Goal: Transaction & Acquisition: Book appointment/travel/reservation

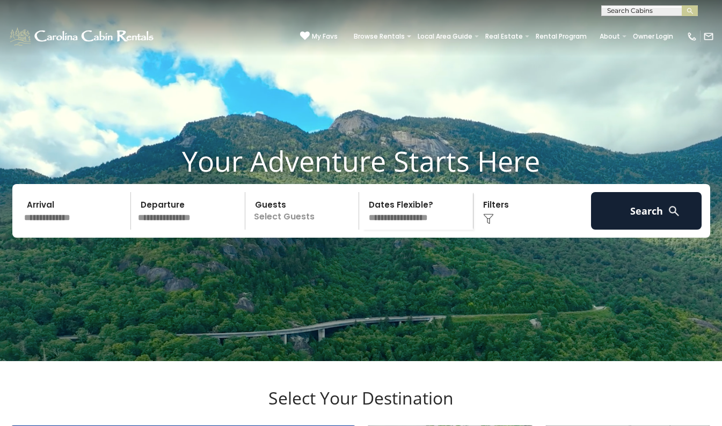
scroll to position [1, 0]
click at [631, 10] on input "text" at bounding box center [649, 12] width 94 height 11
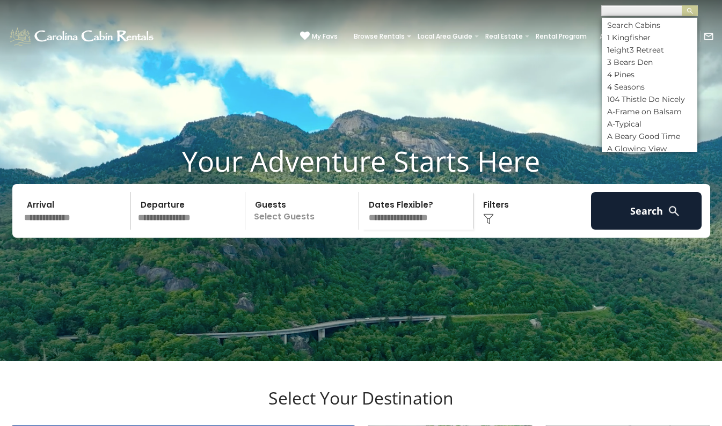
click at [468, 67] on video at bounding box center [361, 180] width 722 height 361
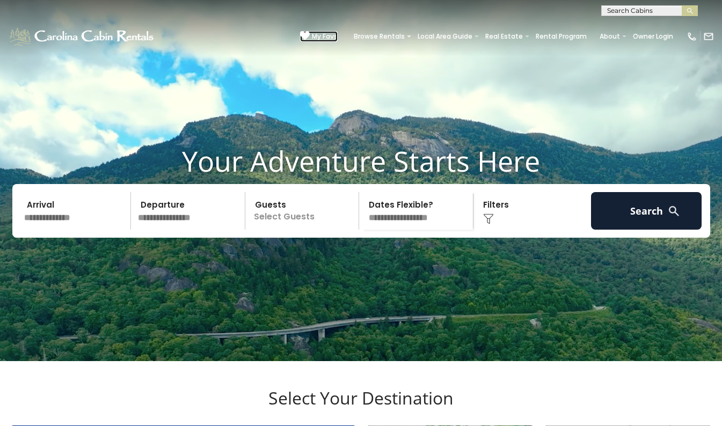
click at [300, 31] on icon at bounding box center [305, 36] width 10 height 10
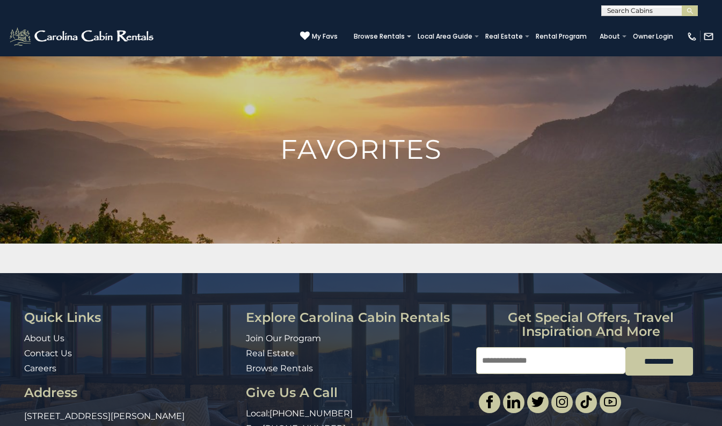
click at [630, 9] on input "text" at bounding box center [649, 13] width 94 height 11
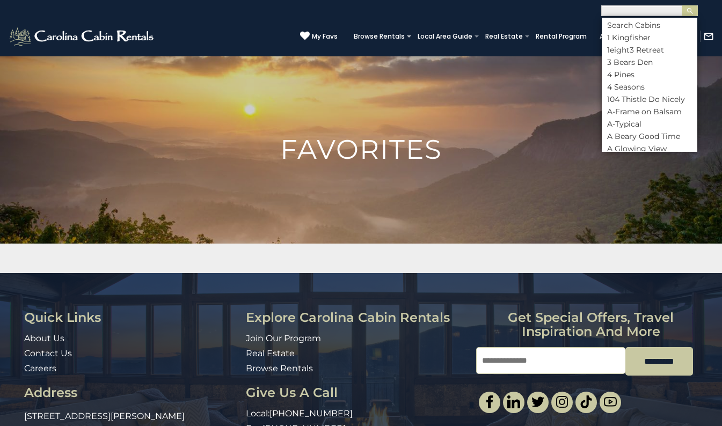
click at [622, 8] on input "text" at bounding box center [649, 12] width 94 height 11
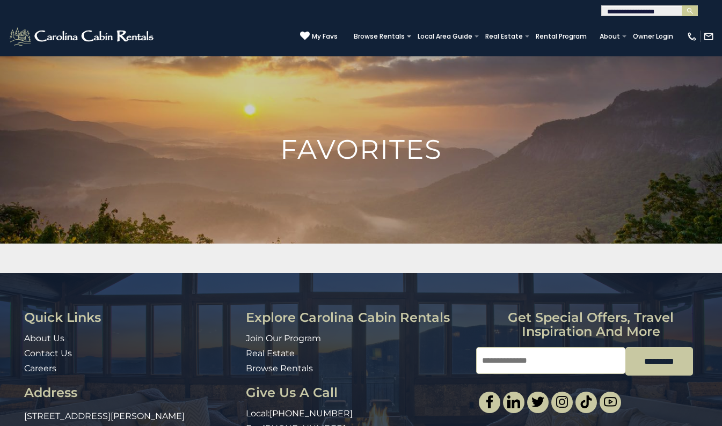
type input "**********"
click at [617, 12] on input "text" at bounding box center [649, 12] width 94 height 11
click at [622, 23] on em "Beech Mountain High" at bounding box center [648, 25] width 82 height 10
click at [685, 7] on button "submit" at bounding box center [690, 10] width 16 height 11
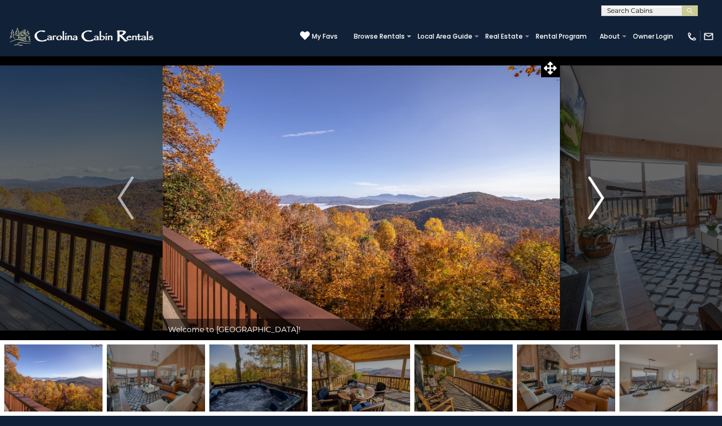
click at [615, 186] on button "Next" at bounding box center [596, 198] width 74 height 285
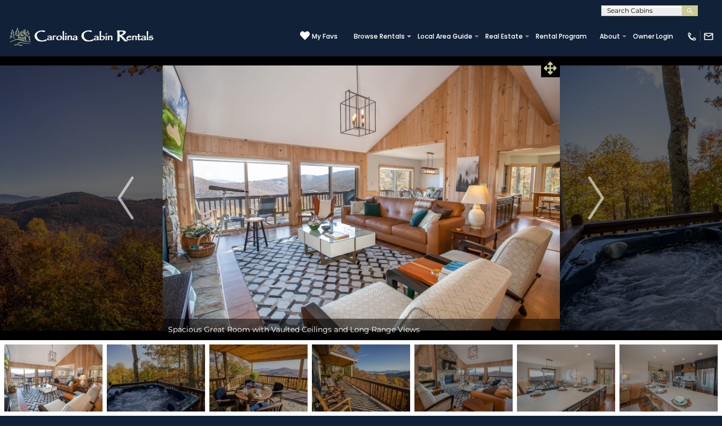
click at [557, 67] on span at bounding box center [550, 68] width 19 height 19
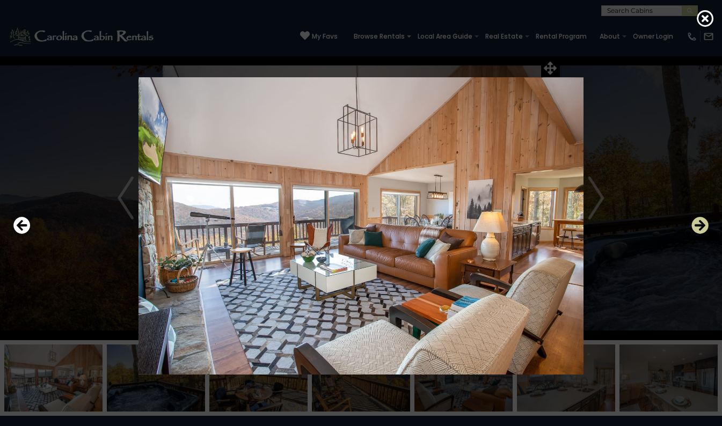
click at [707, 224] on icon "Next" at bounding box center [700, 225] width 17 height 17
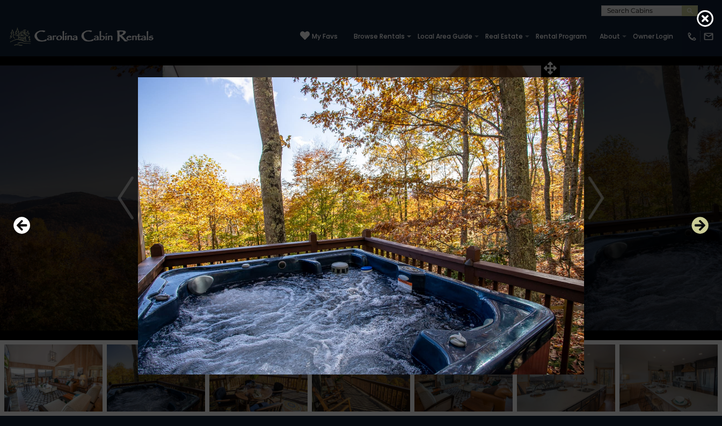
click at [707, 226] on icon "Next" at bounding box center [700, 225] width 17 height 17
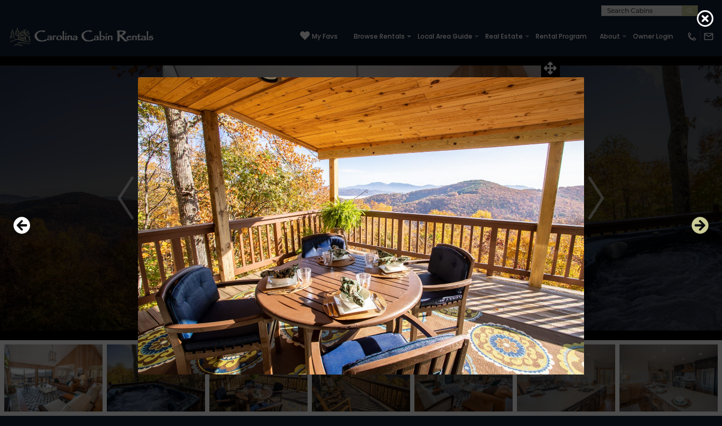
click at [707, 220] on icon "Next" at bounding box center [700, 225] width 17 height 17
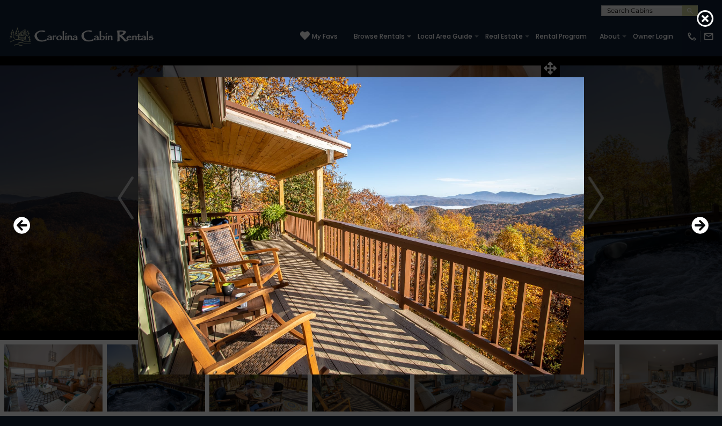
click at [716, 223] on div at bounding box center [361, 226] width 722 height 384
click at [706, 223] on icon "Next" at bounding box center [700, 225] width 17 height 17
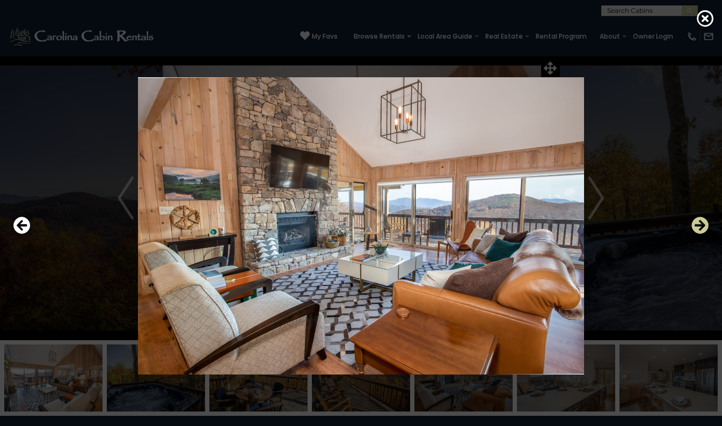
click at [700, 227] on icon "Next" at bounding box center [700, 225] width 17 height 17
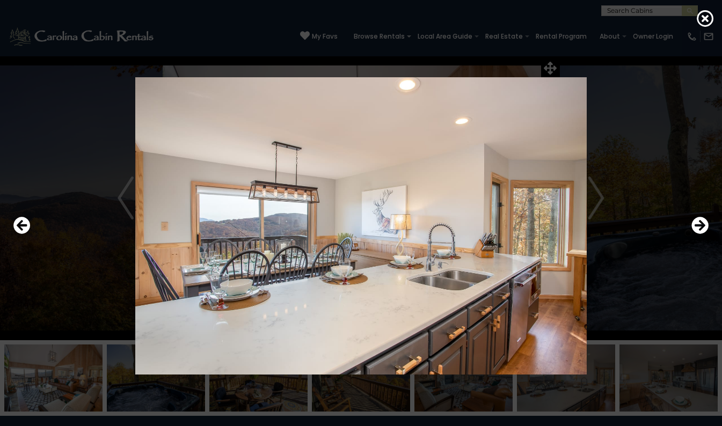
click at [716, 221] on div at bounding box center [361, 226] width 722 height 384
click at [708, 219] on icon "Next" at bounding box center [700, 225] width 17 height 17
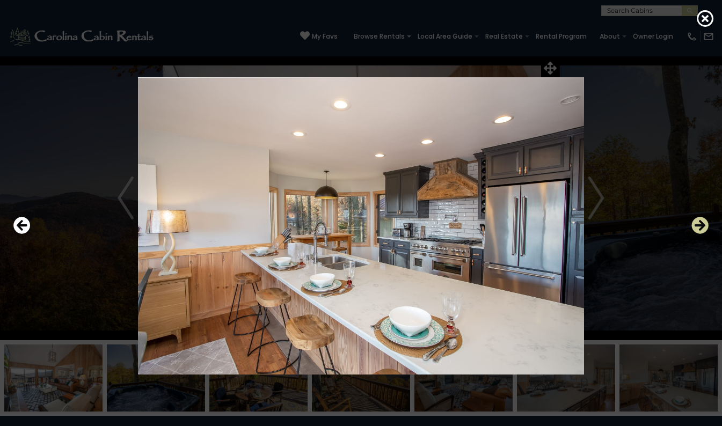
click at [706, 220] on icon "Next" at bounding box center [700, 225] width 17 height 17
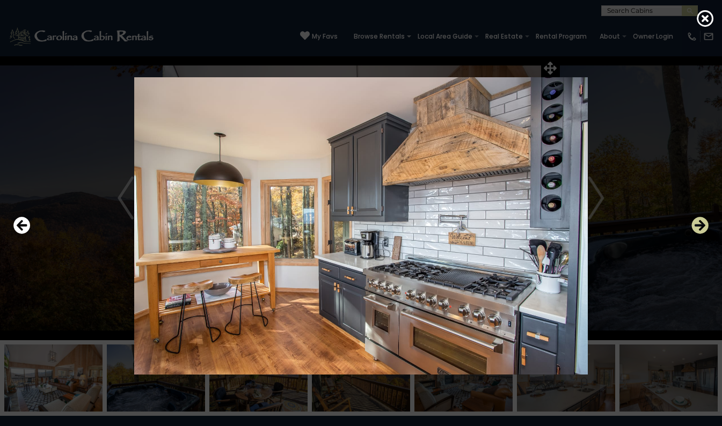
click at [706, 229] on icon "Next" at bounding box center [700, 225] width 17 height 17
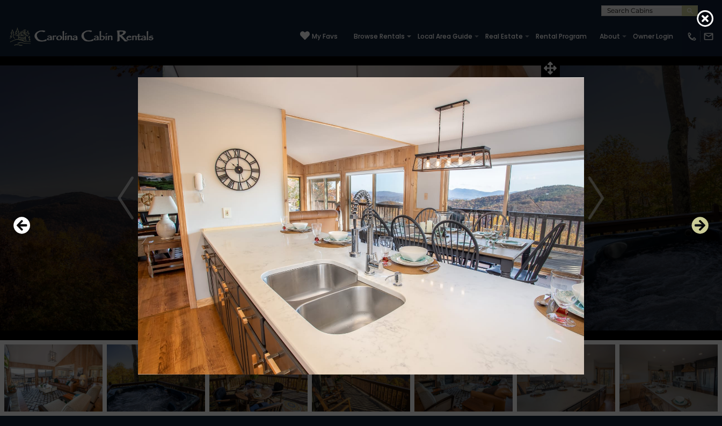
click at [706, 221] on icon "Next" at bounding box center [700, 225] width 17 height 17
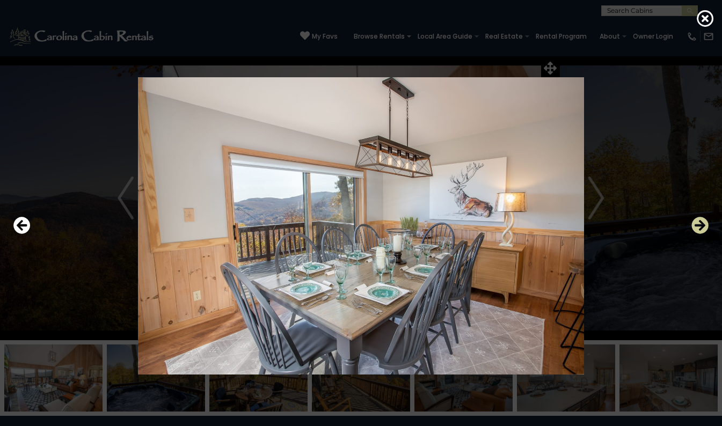
click at [701, 223] on icon "Next" at bounding box center [700, 225] width 17 height 17
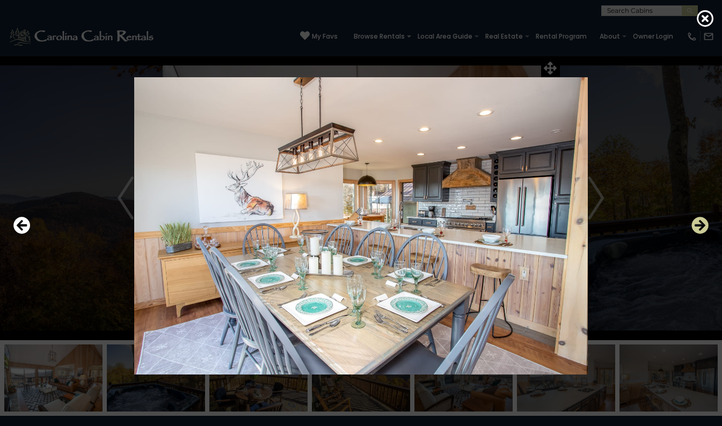
click at [704, 224] on icon "Next" at bounding box center [700, 225] width 17 height 17
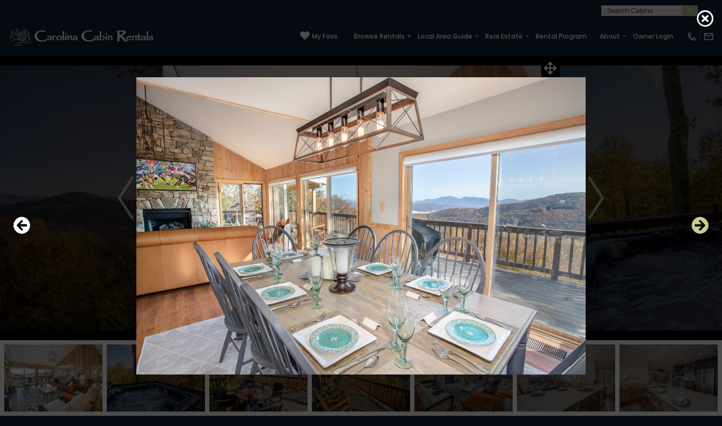
click at [704, 221] on icon "Next" at bounding box center [700, 225] width 17 height 17
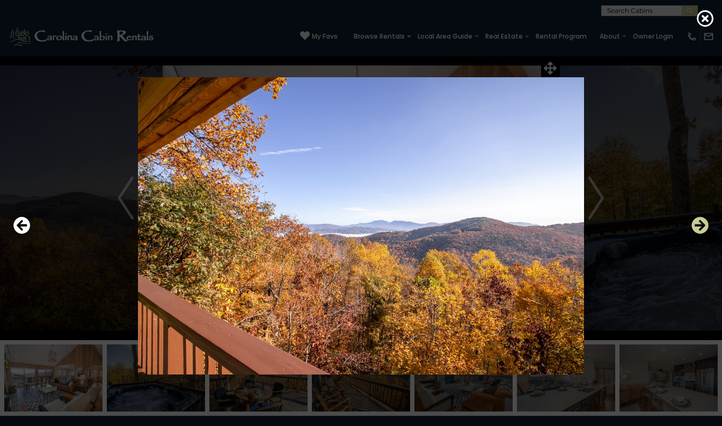
click at [708, 221] on icon "Next" at bounding box center [700, 225] width 17 height 17
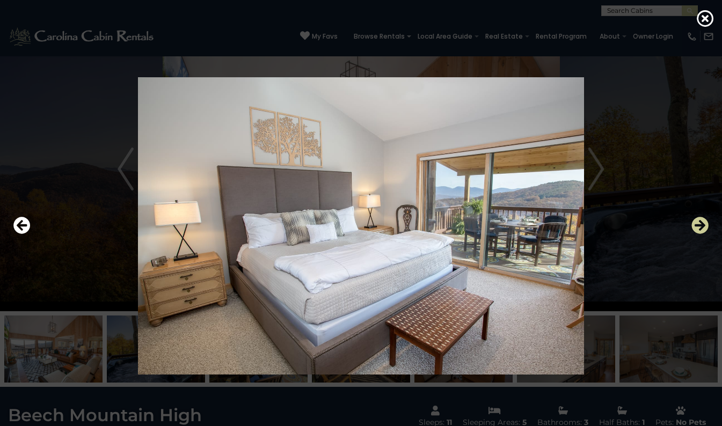
scroll to position [27, 0]
click at [706, 218] on icon "Next" at bounding box center [700, 225] width 17 height 17
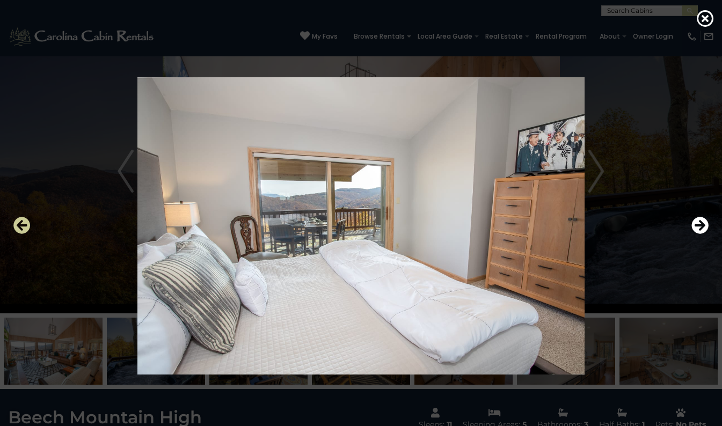
click at [18, 235] on button "Previous" at bounding box center [21, 226] width 17 height 25
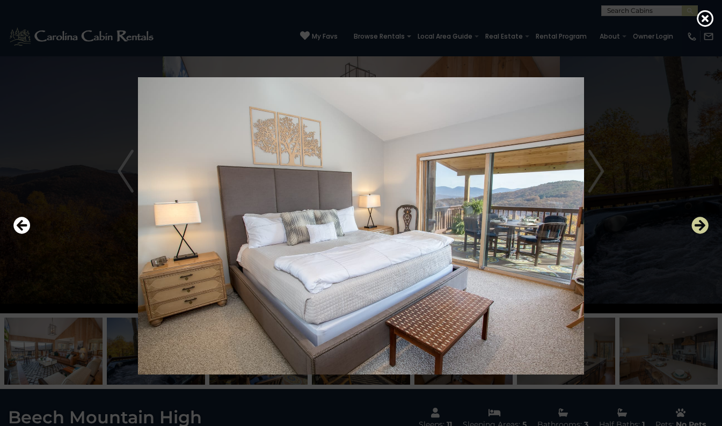
click at [708, 223] on icon "Next" at bounding box center [700, 225] width 17 height 17
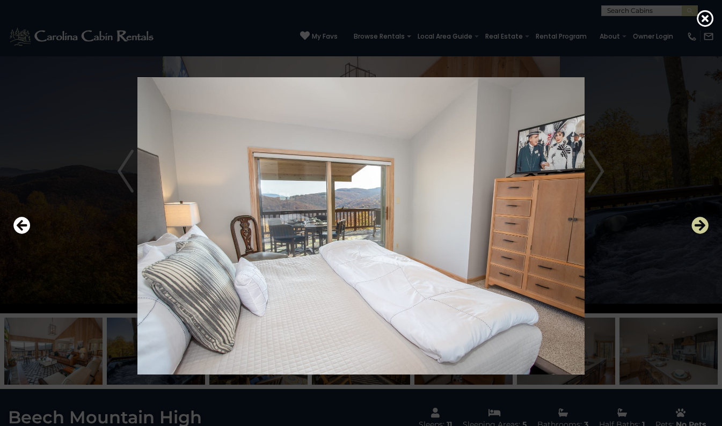
click at [705, 227] on icon "Next" at bounding box center [700, 225] width 17 height 17
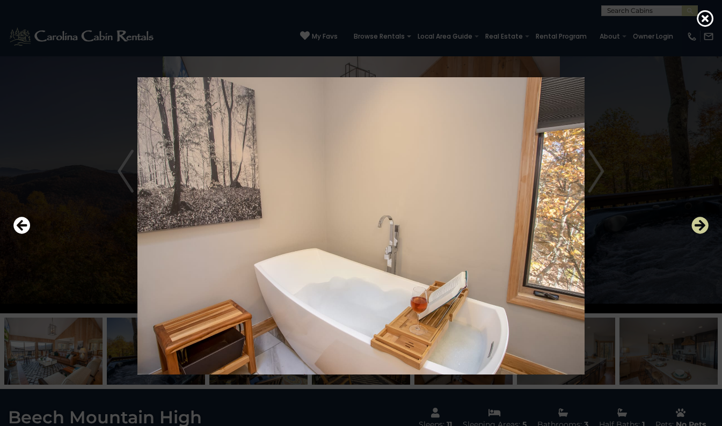
click at [705, 222] on icon "Next" at bounding box center [700, 225] width 17 height 17
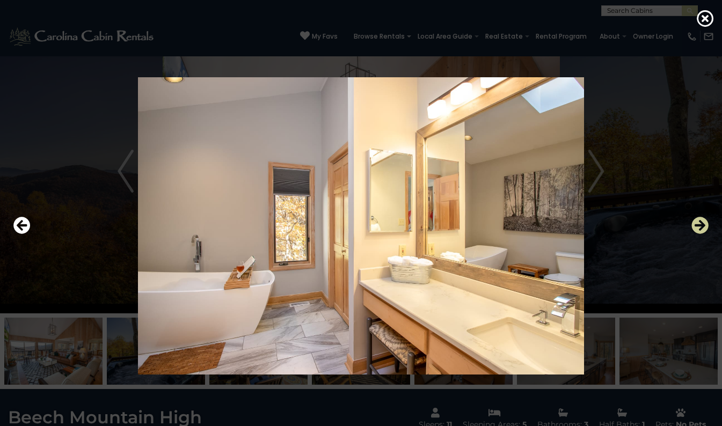
click at [701, 221] on icon "Next" at bounding box center [700, 225] width 17 height 17
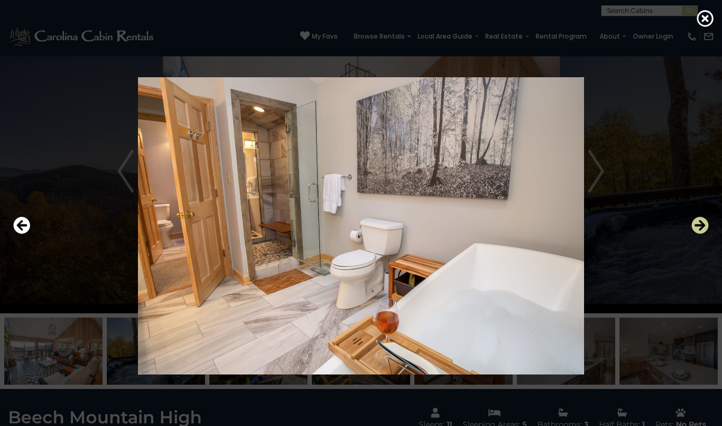
click at [704, 230] on icon "Next" at bounding box center [700, 225] width 17 height 17
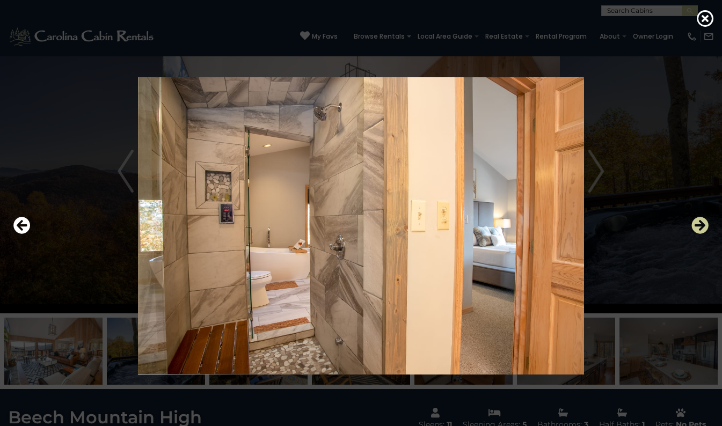
click at [706, 218] on icon "Next" at bounding box center [700, 225] width 17 height 17
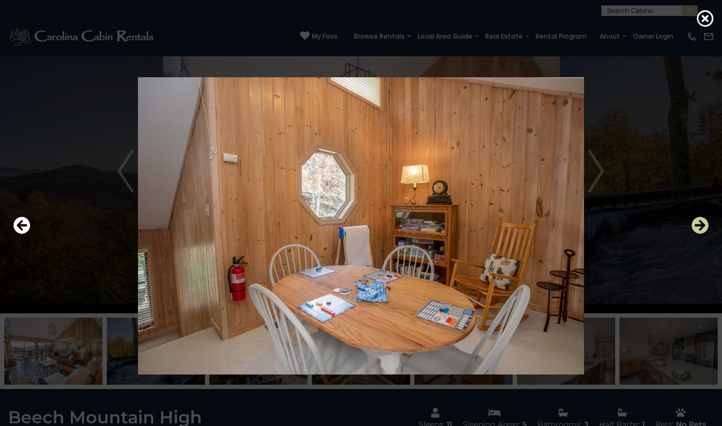
click at [700, 227] on icon "Next" at bounding box center [700, 225] width 17 height 17
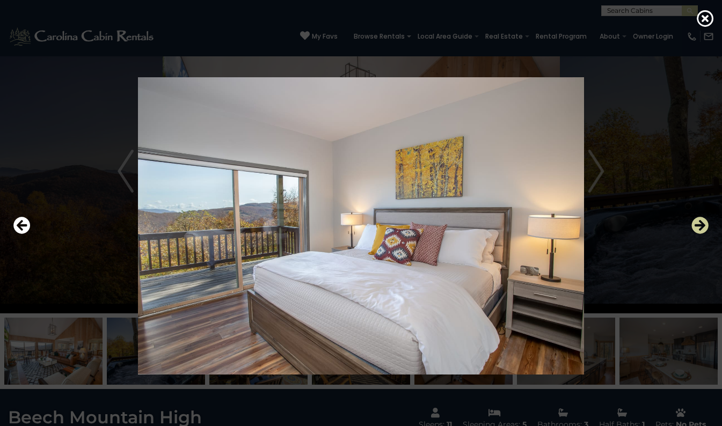
click at [707, 226] on icon "Next" at bounding box center [700, 225] width 17 height 17
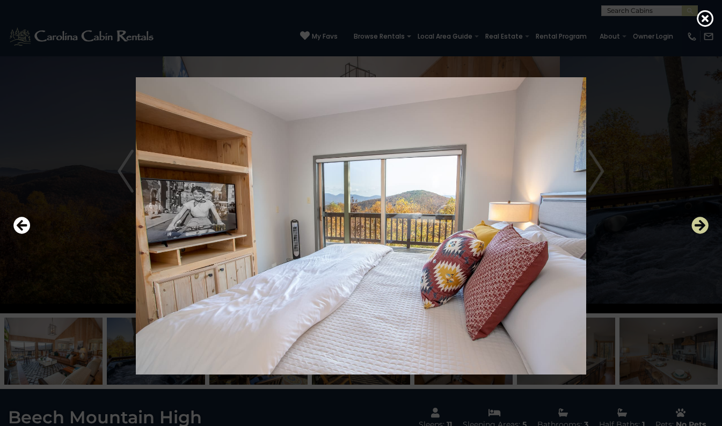
click at [705, 230] on icon "Next" at bounding box center [700, 225] width 17 height 17
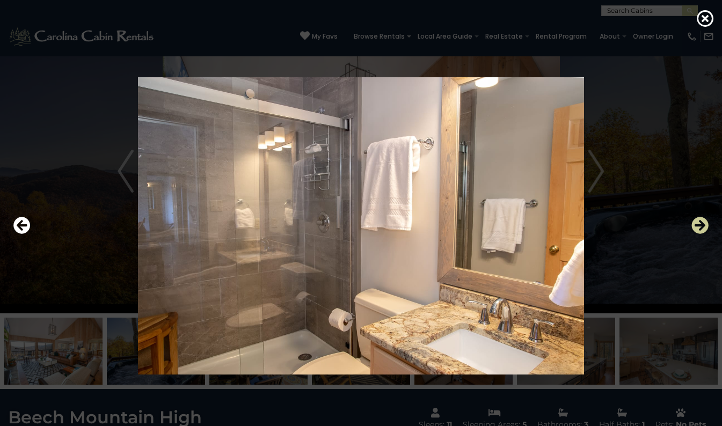
click at [707, 230] on icon "Next" at bounding box center [700, 225] width 17 height 17
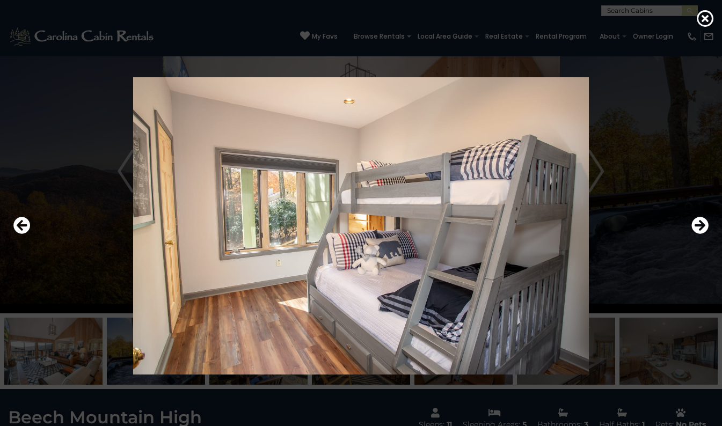
click at [714, 230] on div at bounding box center [361, 226] width 722 height 384
click at [714, 223] on div at bounding box center [361, 226] width 722 height 384
click at [706, 223] on icon "Next" at bounding box center [700, 225] width 17 height 17
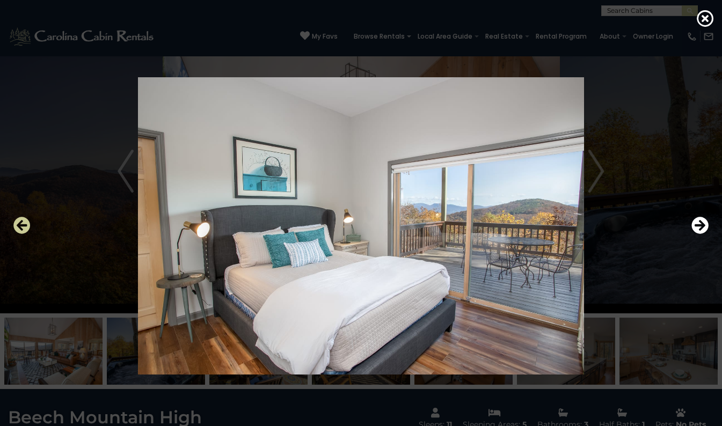
click at [26, 224] on icon "Previous" at bounding box center [21, 225] width 17 height 17
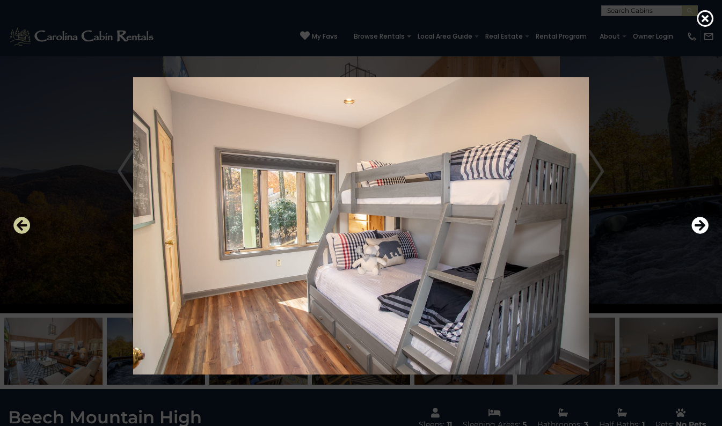
click at [26, 215] on button "Previous" at bounding box center [21, 226] width 17 height 25
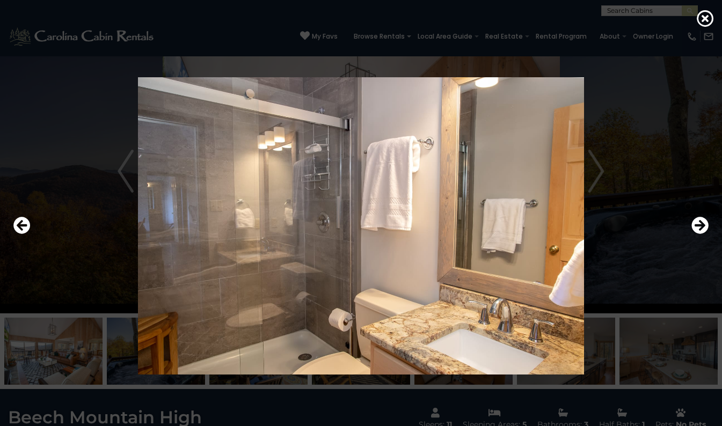
click at [715, 225] on div at bounding box center [361, 226] width 722 height 384
click at [708, 225] on icon "Next" at bounding box center [700, 225] width 17 height 17
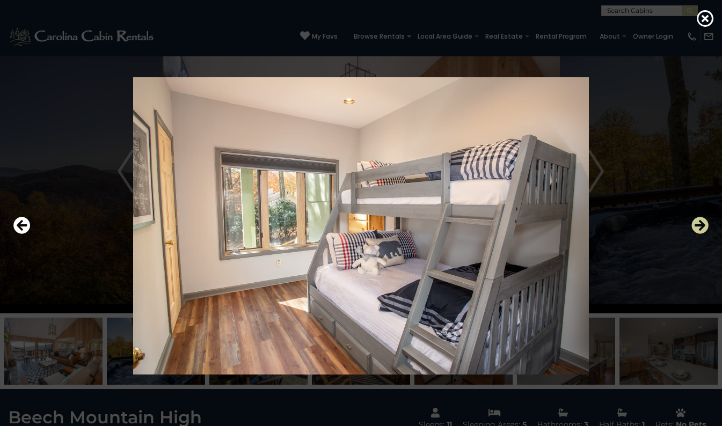
click at [706, 220] on icon "Next" at bounding box center [700, 225] width 17 height 17
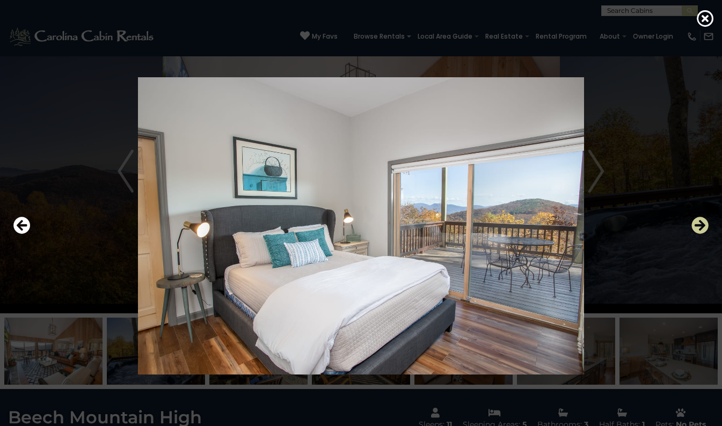
click at [706, 223] on icon "Next" at bounding box center [700, 225] width 17 height 17
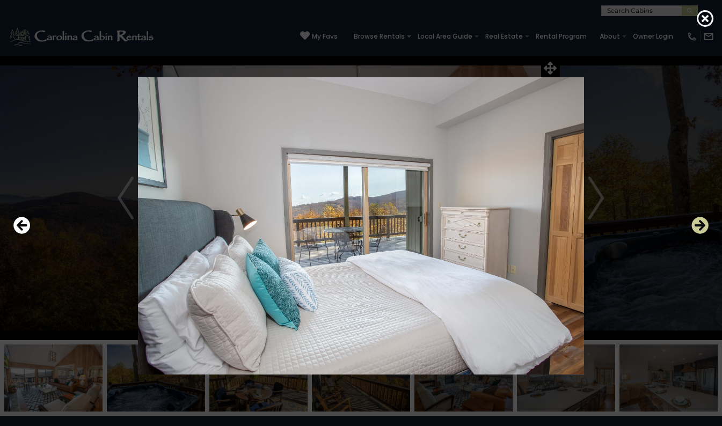
scroll to position [9, 0]
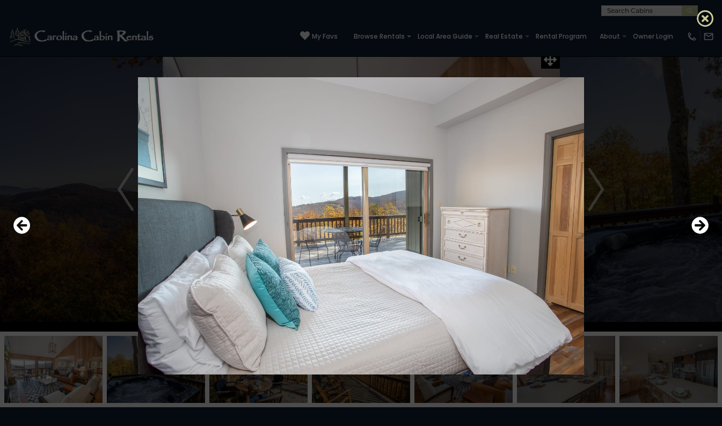
click at [713, 14] on icon at bounding box center [705, 18] width 17 height 17
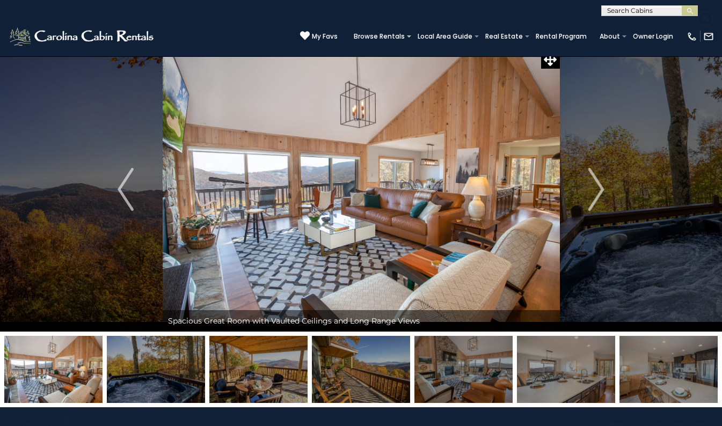
click at [713, 19] on icon at bounding box center [705, 18] width 17 height 17
click at [713, 31] on img at bounding box center [708, 36] width 11 height 11
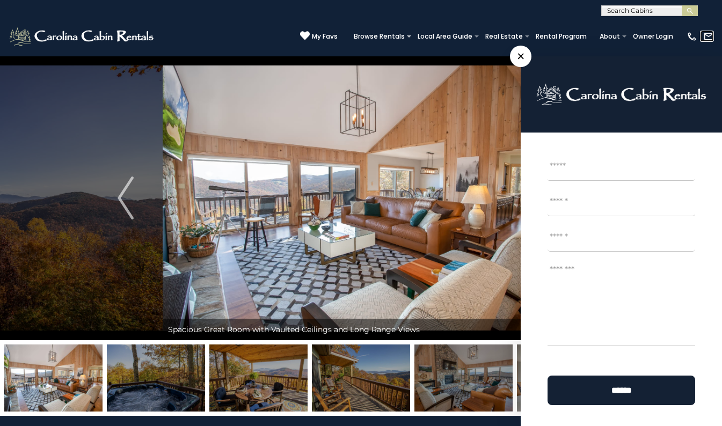
click at [708, 31] on img at bounding box center [708, 36] width 11 height 11
click at [703, 31] on img at bounding box center [708, 36] width 11 height 11
click at [696, 11] on button "submit" at bounding box center [690, 10] width 16 height 11
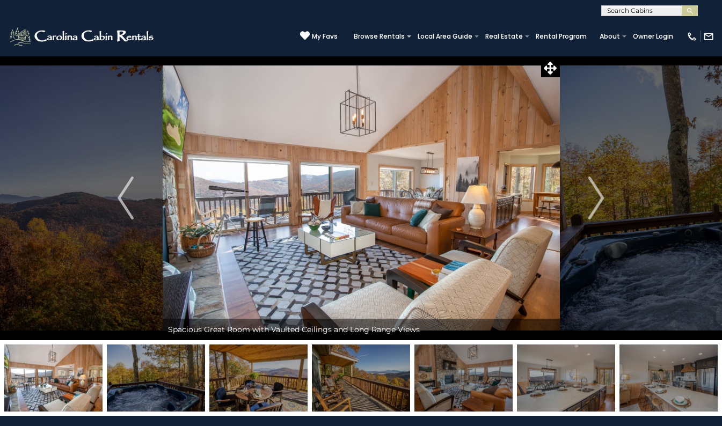
click at [708, 10] on div "**********" at bounding box center [361, 8] width 722 height 16
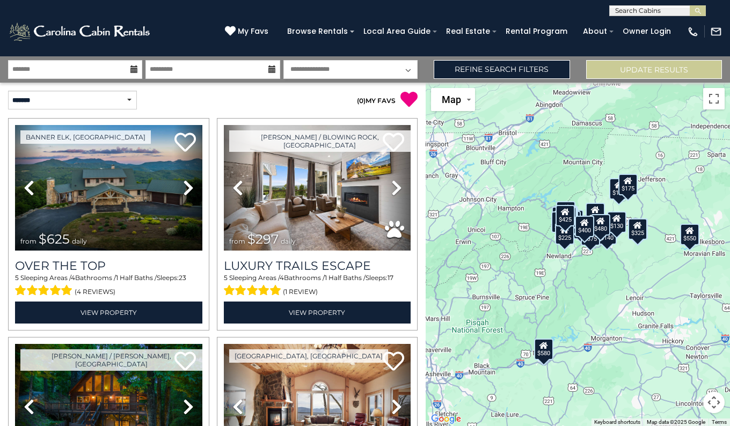
click at [710, 224] on div "$625 $297 $175 $300 $580 $290 $424 $395 $270 $185 $230 $550 $349 $230 $160 $325…" at bounding box center [578, 255] width 304 height 344
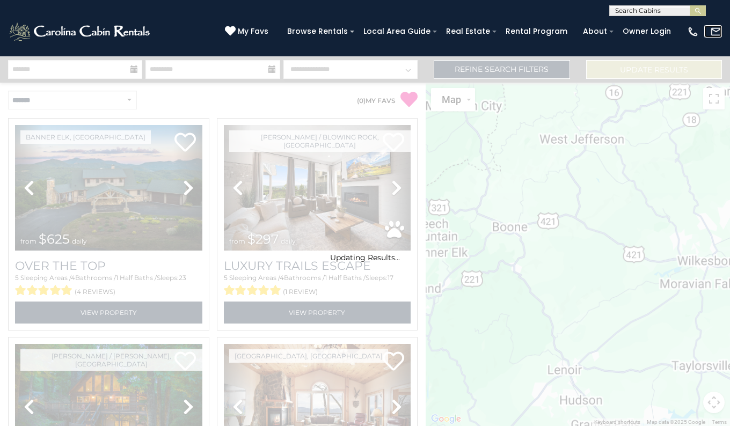
click at [713, 35] on img at bounding box center [716, 32] width 12 height 12
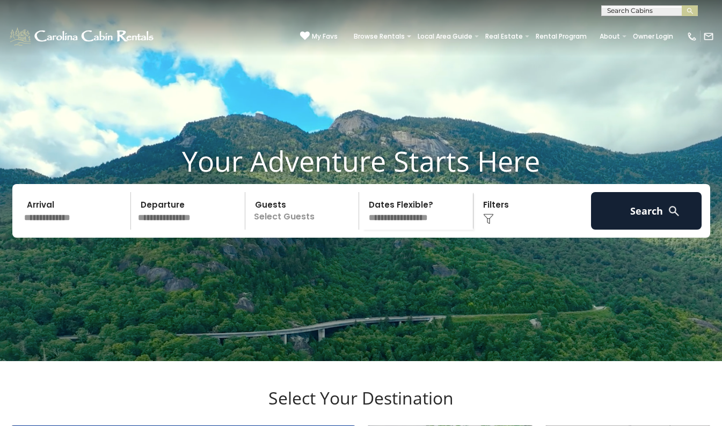
click at [605, 11] on input "text" at bounding box center [649, 13] width 94 height 11
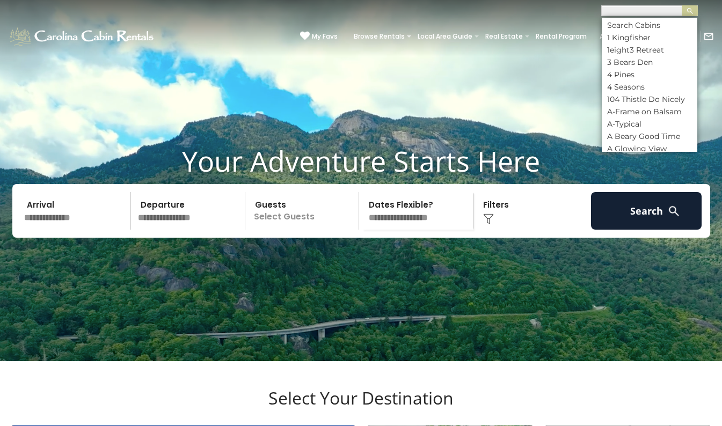
click at [614, 11] on input "text" at bounding box center [649, 12] width 94 height 11
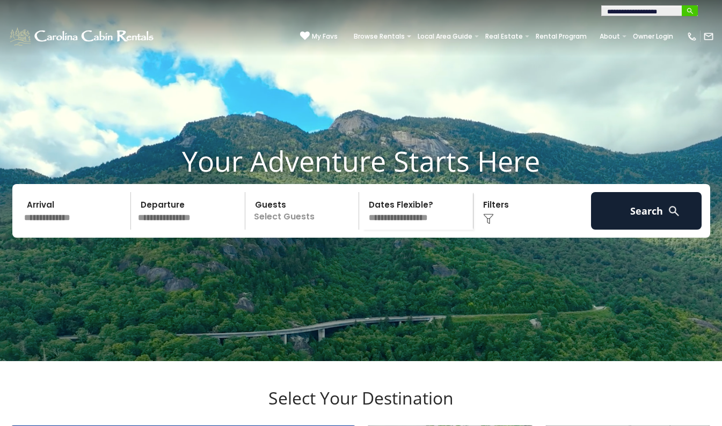
type input "**********"
click at [691, 12] on img "submit" at bounding box center [690, 11] width 8 height 8
click at [690, 10] on img "submit" at bounding box center [690, 11] width 8 height 8
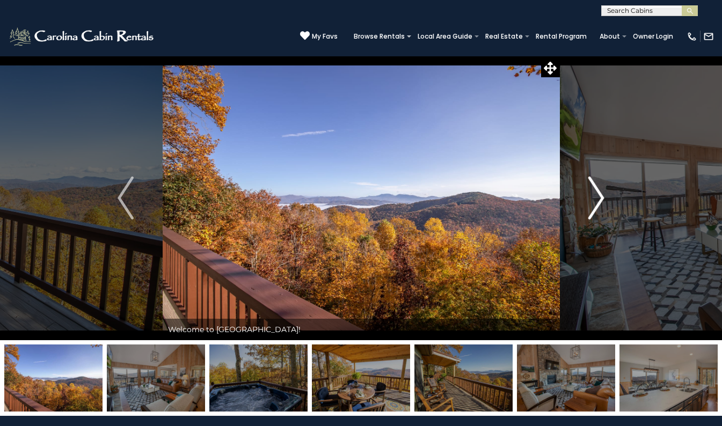
click at [598, 198] on img "Next" at bounding box center [596, 198] width 16 height 43
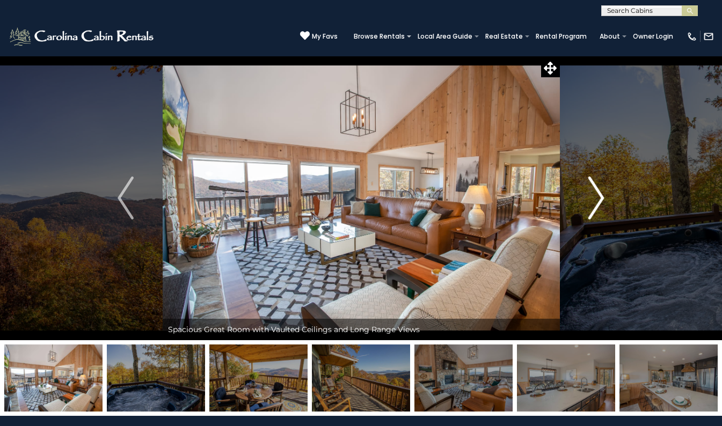
click at [598, 198] on img "Next" at bounding box center [596, 198] width 16 height 43
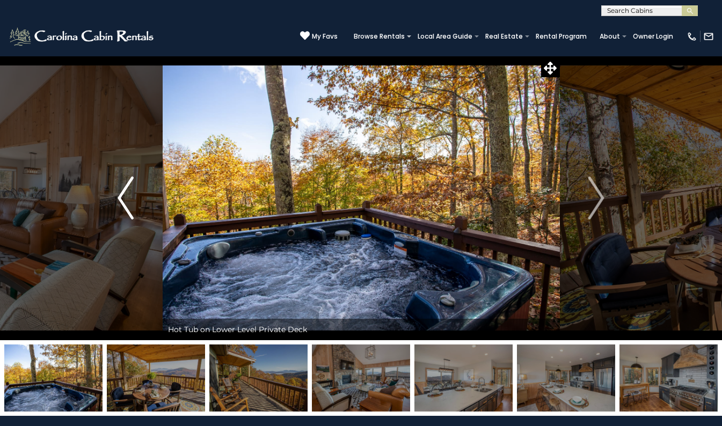
click at [124, 190] on img "Previous" at bounding box center [126, 198] width 16 height 43
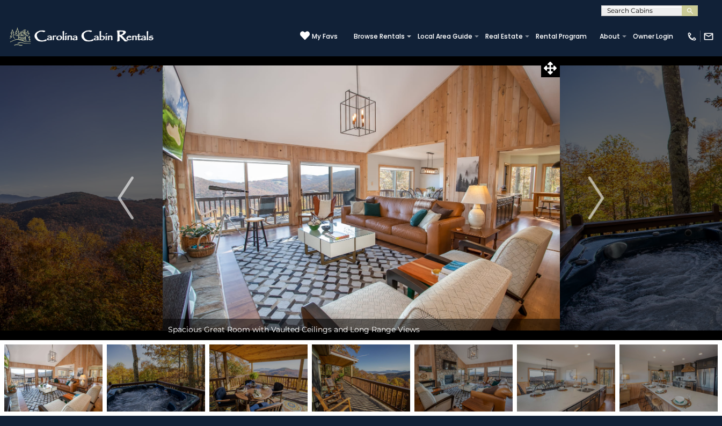
click at [413, 212] on img at bounding box center [361, 198] width 397 height 285
click at [424, 191] on img at bounding box center [361, 198] width 397 height 285
click at [598, 193] on img "Next" at bounding box center [596, 198] width 16 height 43
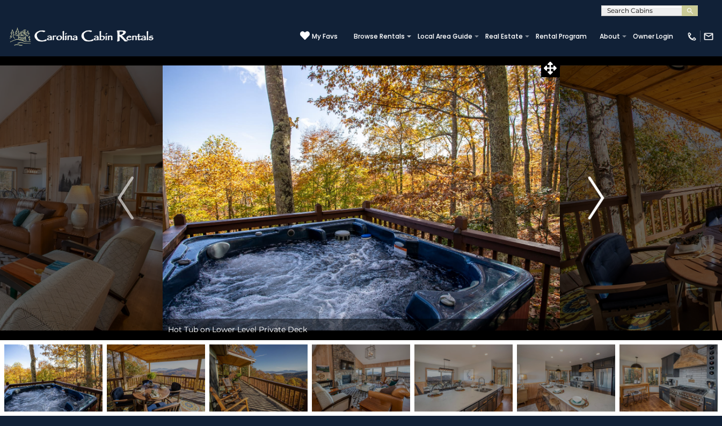
click at [601, 195] on img "Next" at bounding box center [596, 198] width 16 height 43
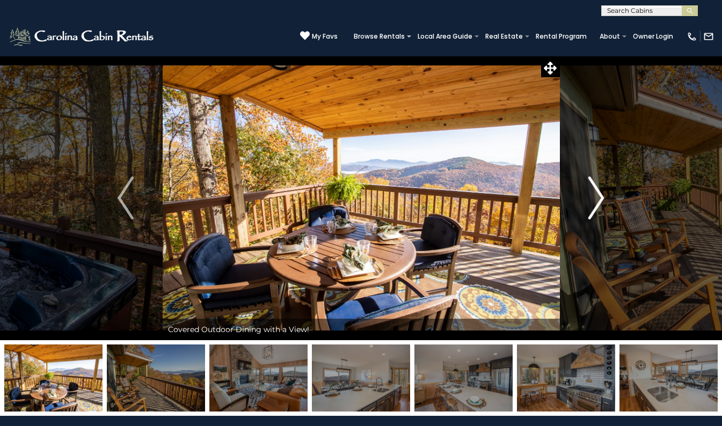
click at [606, 195] on button "Next" at bounding box center [596, 198] width 74 height 285
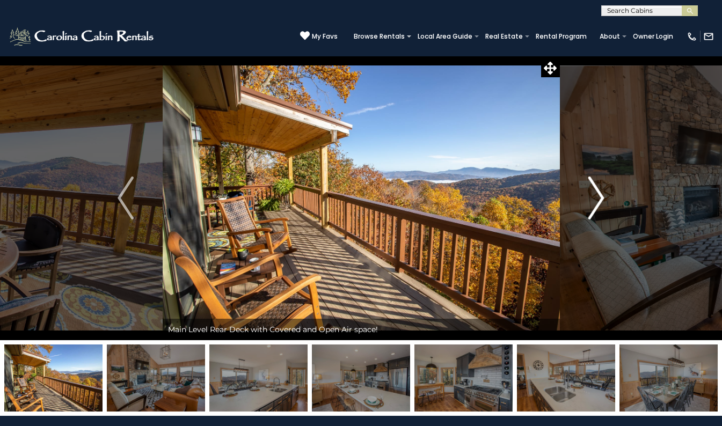
click at [598, 195] on img "Next" at bounding box center [596, 198] width 16 height 43
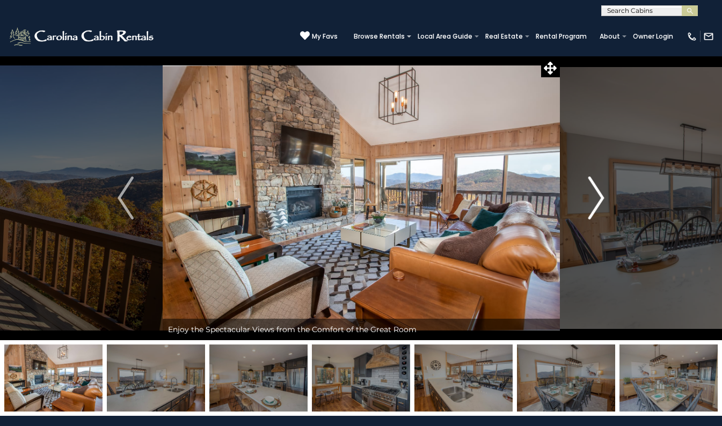
click at [602, 197] on img "Next" at bounding box center [596, 198] width 16 height 43
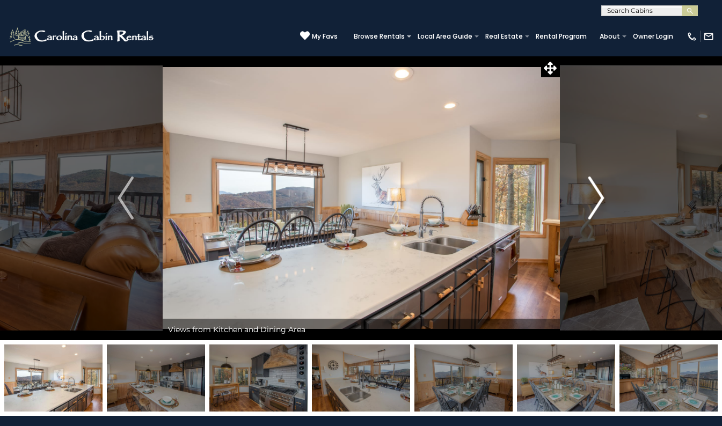
click at [602, 197] on img "Next" at bounding box center [596, 198] width 16 height 43
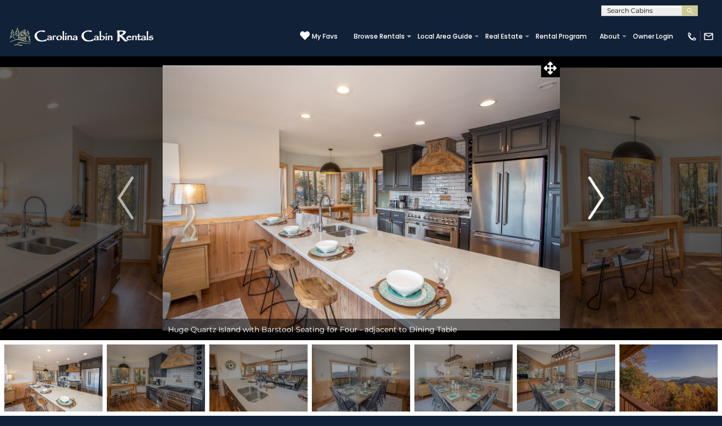
click at [602, 197] on img "Next" at bounding box center [596, 198] width 16 height 43
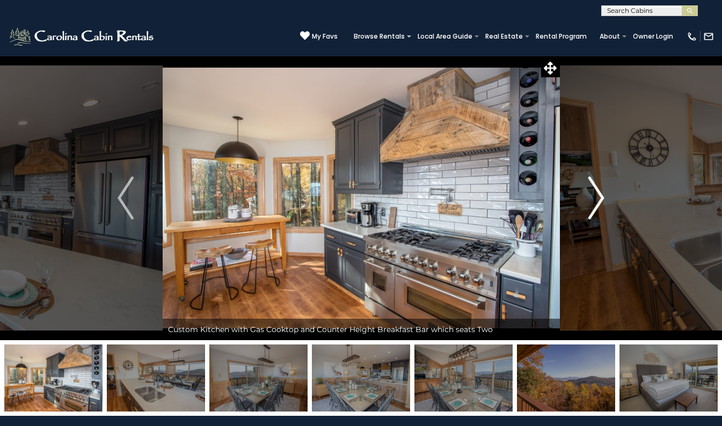
click at [602, 197] on img "Next" at bounding box center [596, 198] width 16 height 43
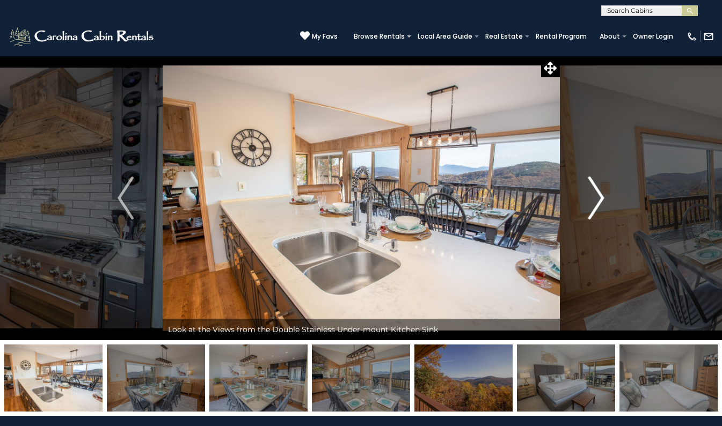
click at [602, 197] on img "Next" at bounding box center [596, 198] width 16 height 43
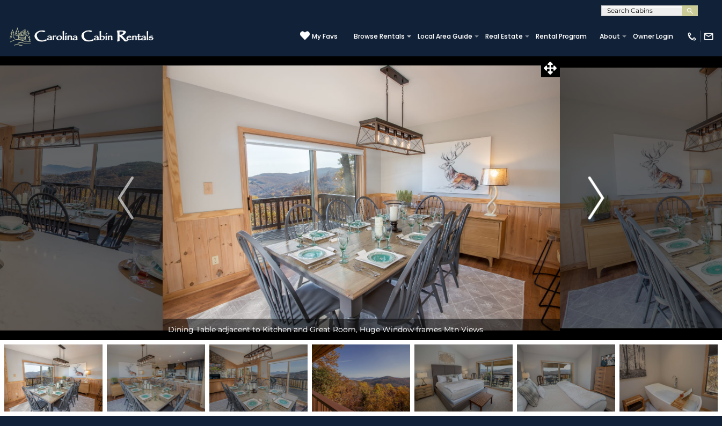
click at [602, 197] on img "Next" at bounding box center [596, 198] width 16 height 43
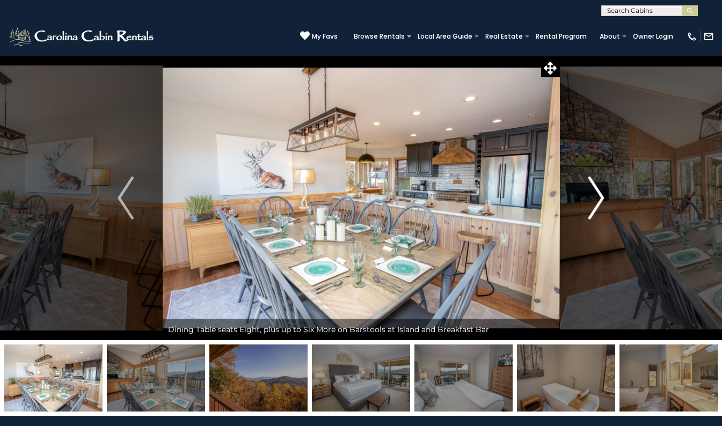
click at [598, 200] on img "Next" at bounding box center [596, 198] width 16 height 43
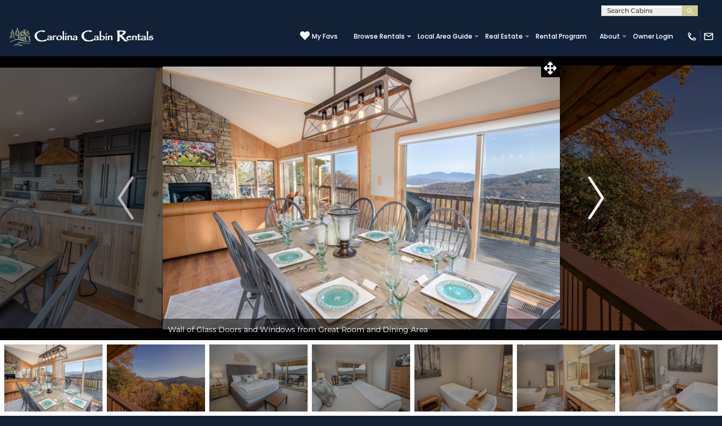
click at [601, 198] on img "Next" at bounding box center [596, 198] width 16 height 43
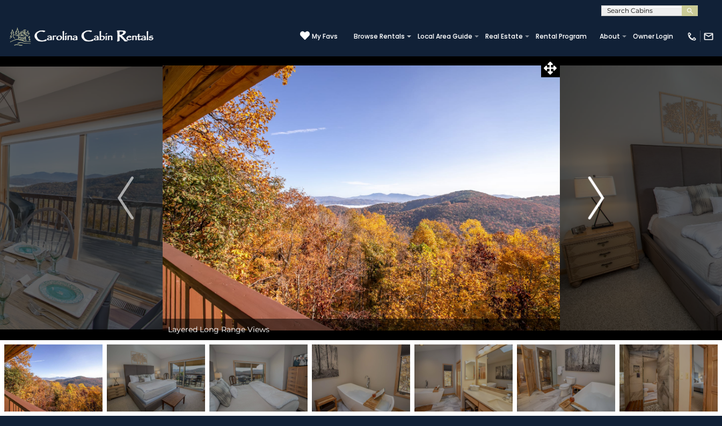
click at [601, 196] on img "Next" at bounding box center [596, 198] width 16 height 43
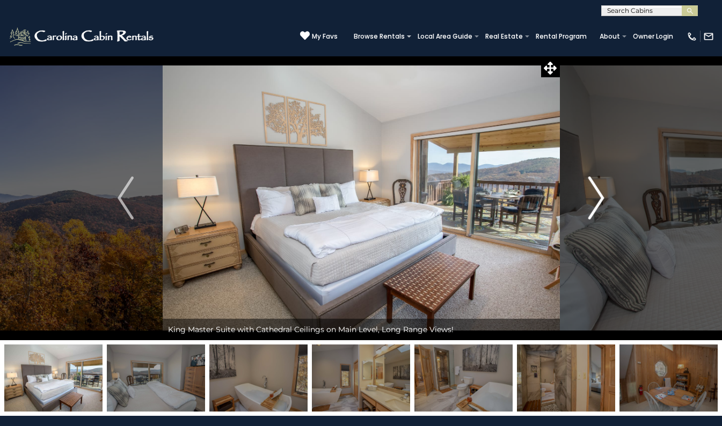
click at [602, 195] on img "Next" at bounding box center [596, 198] width 16 height 43
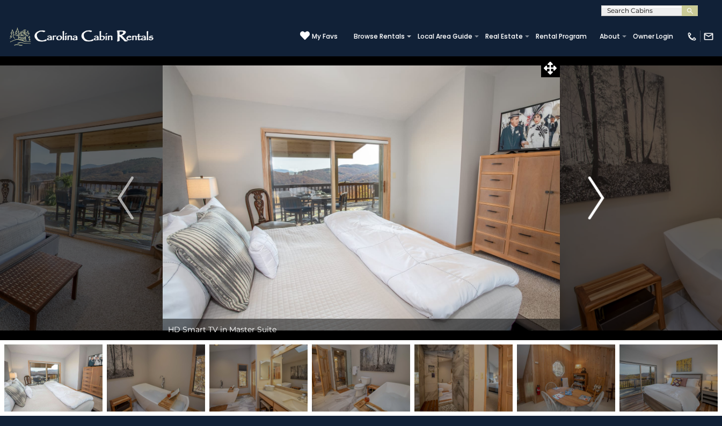
click at [602, 195] on img "Next" at bounding box center [596, 198] width 16 height 43
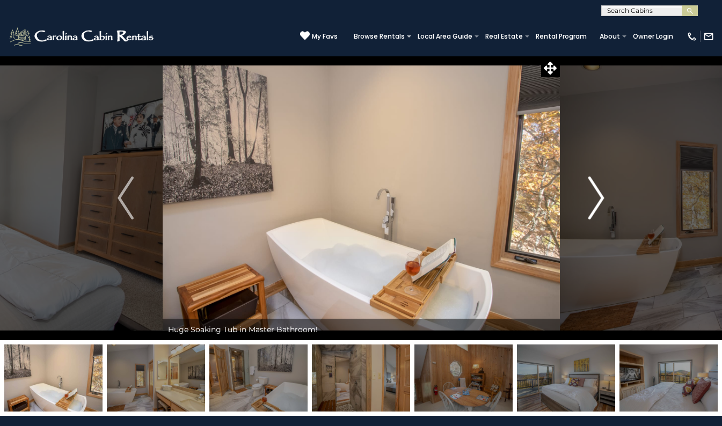
click at [604, 195] on img "Next" at bounding box center [596, 198] width 16 height 43
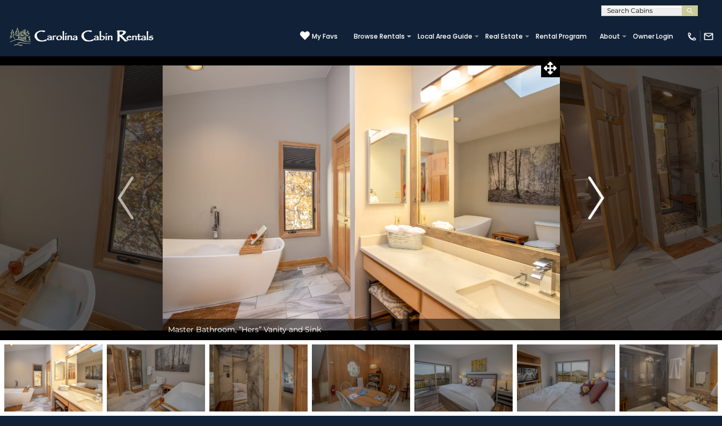
click at [604, 195] on img "Next" at bounding box center [596, 198] width 16 height 43
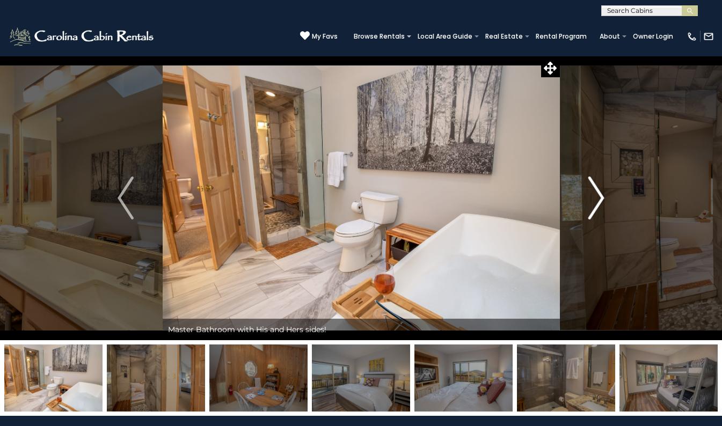
click at [602, 196] on img "Next" at bounding box center [596, 198] width 16 height 43
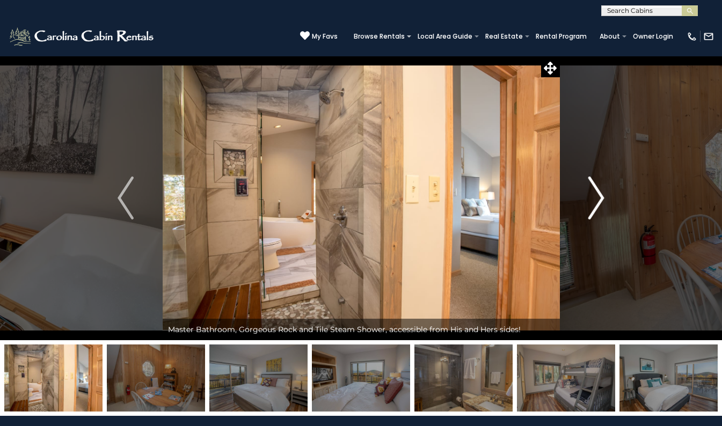
click at [603, 196] on img "Next" at bounding box center [596, 198] width 16 height 43
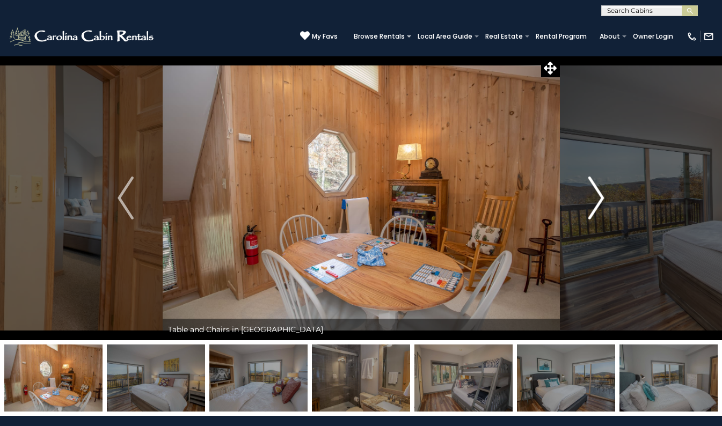
click at [601, 193] on img "Next" at bounding box center [596, 198] width 16 height 43
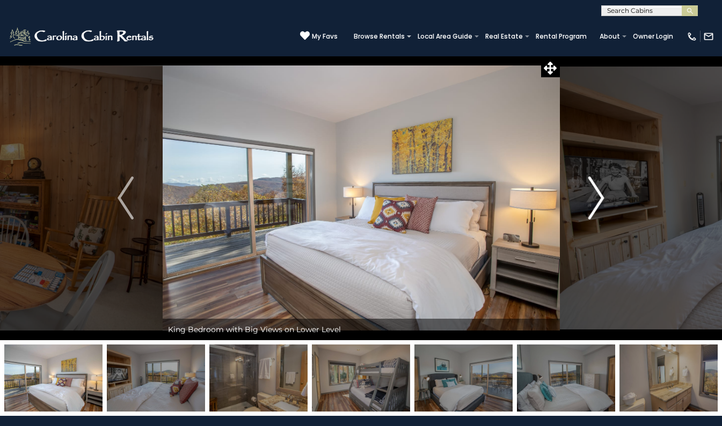
click at [606, 197] on button "Next" at bounding box center [596, 198] width 74 height 285
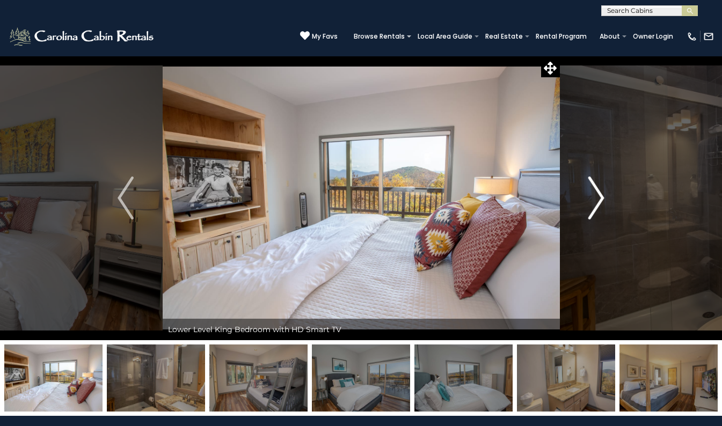
click at [603, 195] on img "Next" at bounding box center [596, 198] width 16 height 43
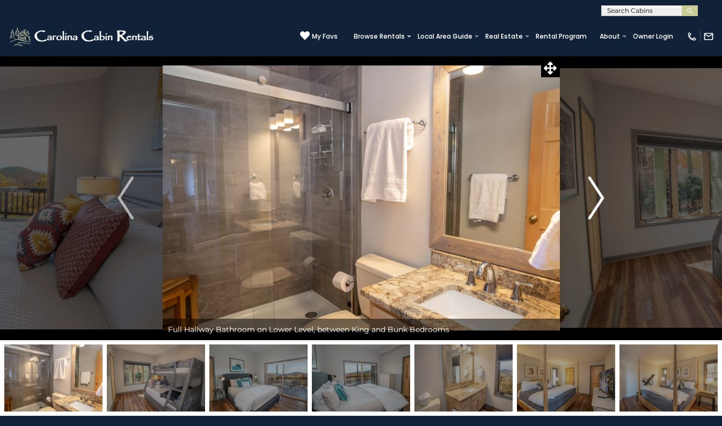
click at [602, 199] on img "Next" at bounding box center [596, 198] width 16 height 43
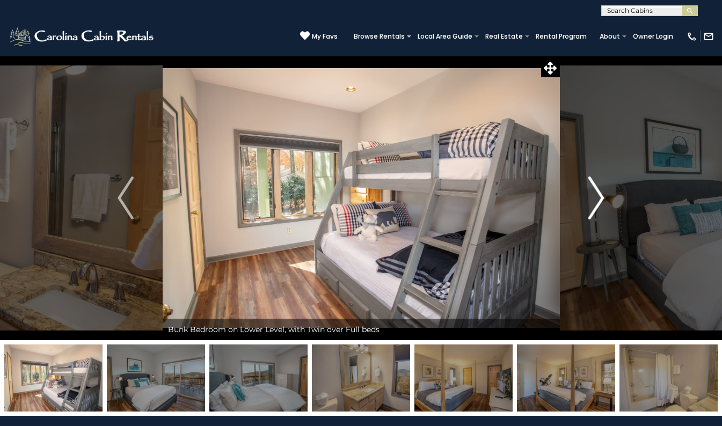
click at [602, 203] on img "Next" at bounding box center [596, 198] width 16 height 43
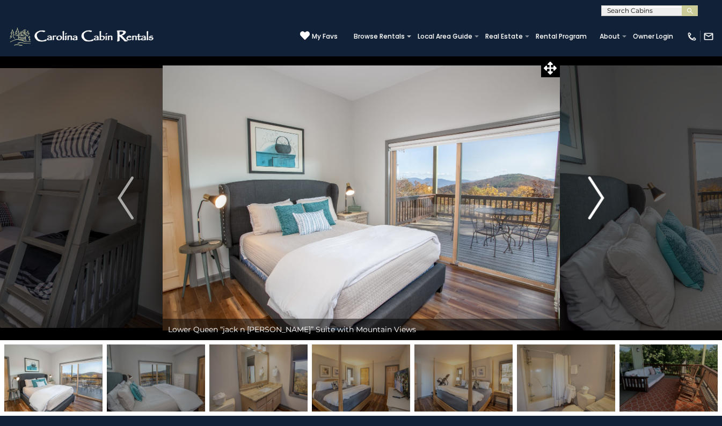
click at [597, 198] on img "Next" at bounding box center [596, 198] width 16 height 43
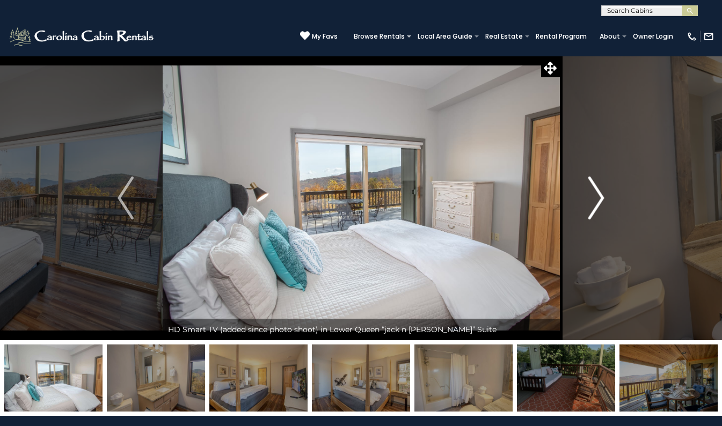
click at [599, 197] on img "Next" at bounding box center [596, 198] width 16 height 43
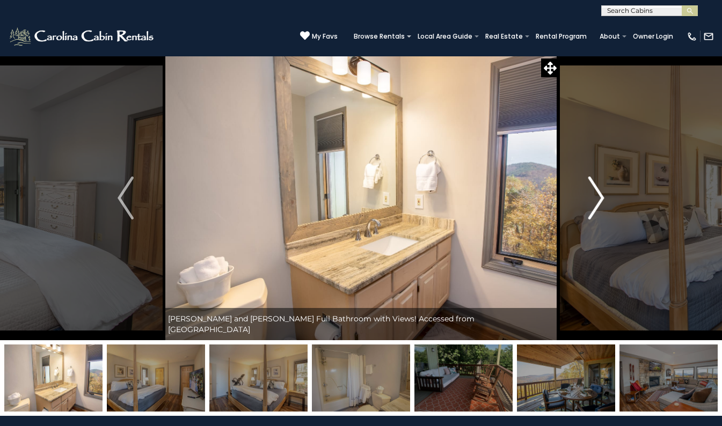
click at [601, 199] on img "Next" at bounding box center [596, 198] width 16 height 43
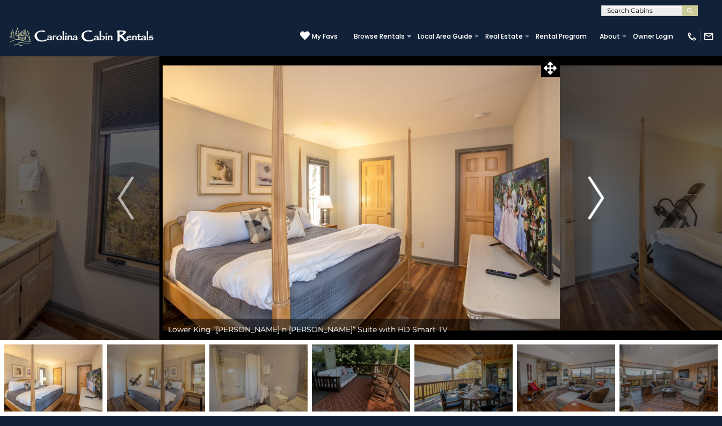
click at [600, 195] on img "Next" at bounding box center [596, 198] width 16 height 43
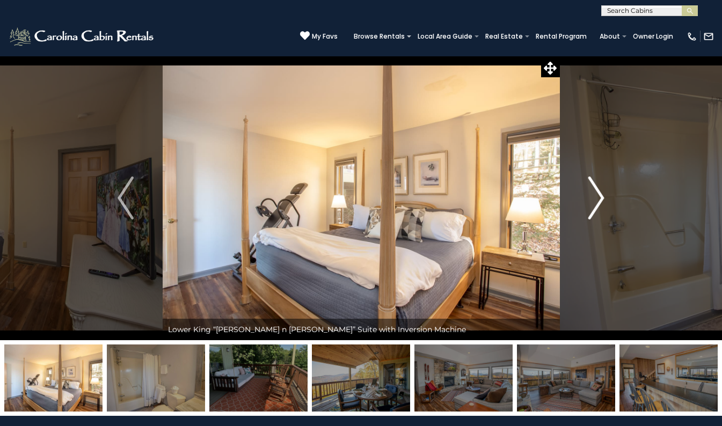
click at [605, 193] on button "Next" at bounding box center [596, 198] width 74 height 285
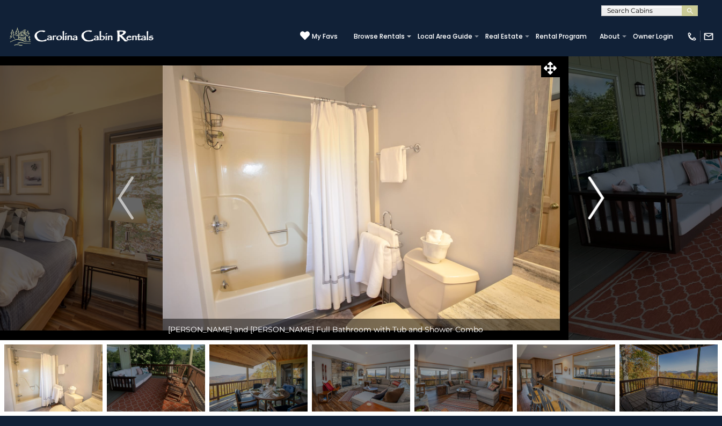
click at [602, 194] on img "Next" at bounding box center [596, 198] width 16 height 43
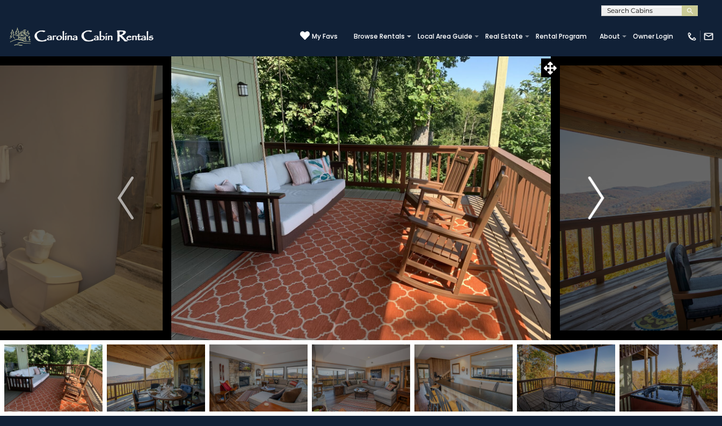
click at [600, 199] on img "Next" at bounding box center [596, 198] width 16 height 43
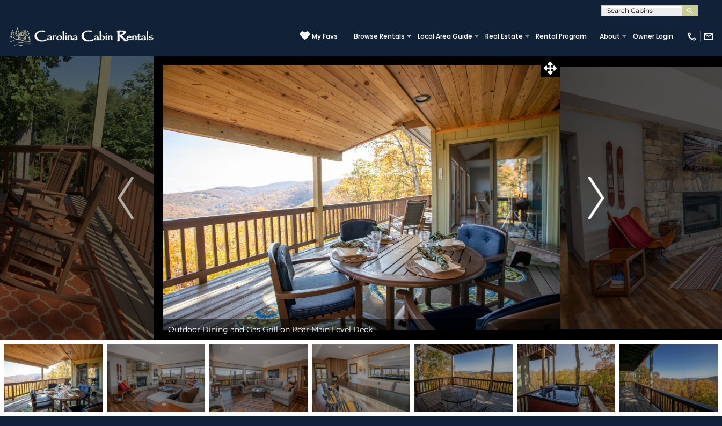
click at [601, 197] on img "Next" at bounding box center [596, 198] width 16 height 43
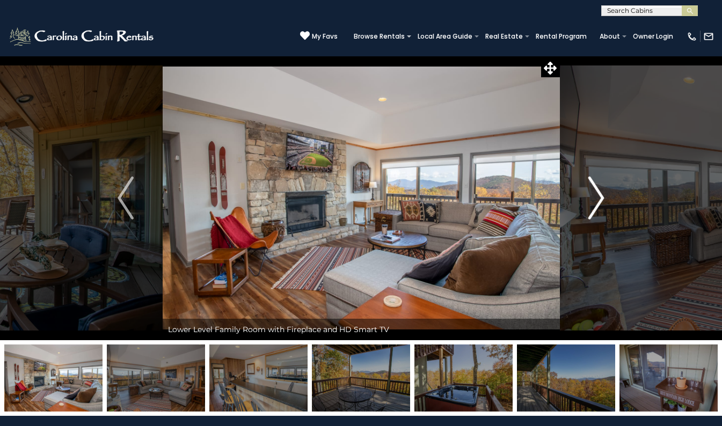
click at [604, 194] on img "Next" at bounding box center [596, 198] width 16 height 43
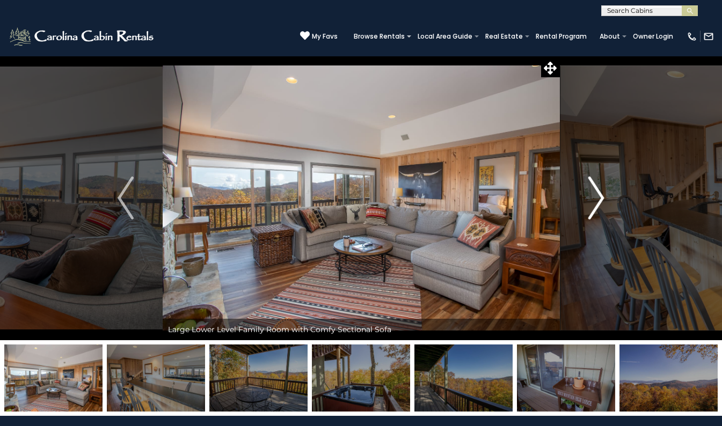
click at [599, 193] on img "Next" at bounding box center [596, 198] width 16 height 43
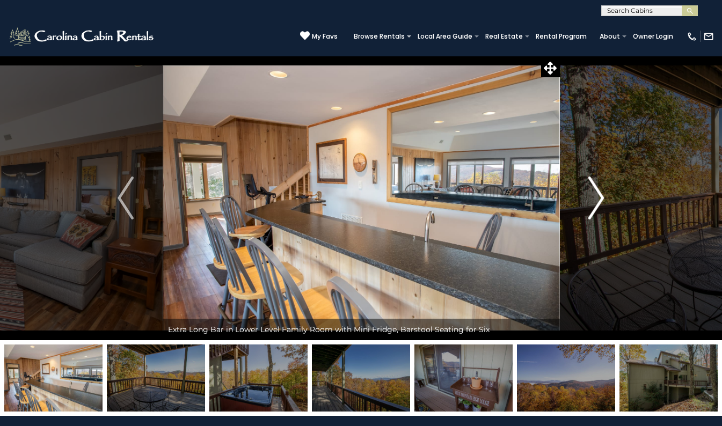
click at [601, 199] on img "Next" at bounding box center [596, 198] width 16 height 43
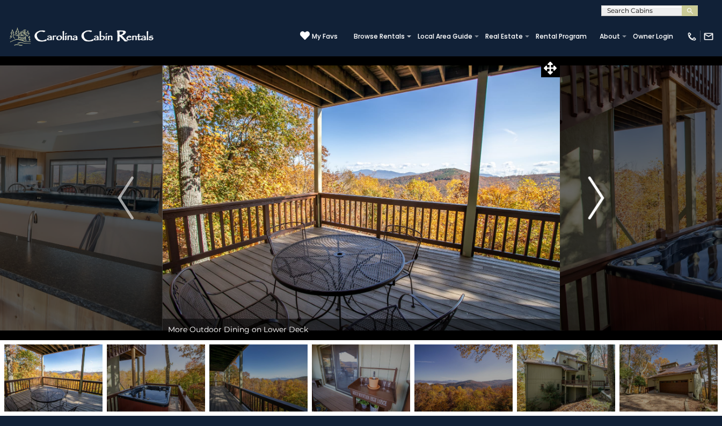
click at [601, 199] on img "Next" at bounding box center [596, 198] width 16 height 43
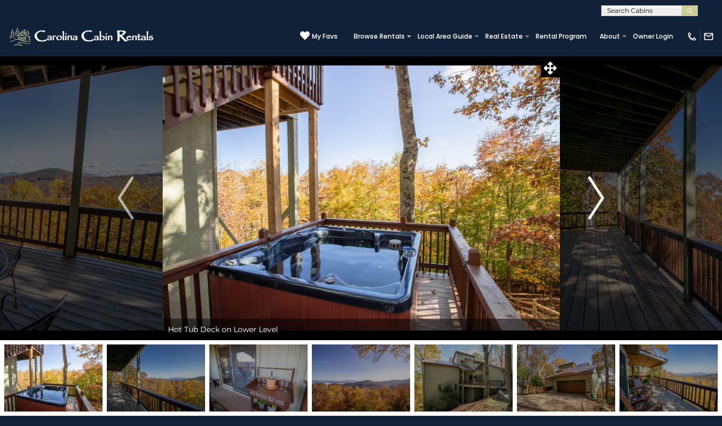
click at [601, 199] on img "Next" at bounding box center [596, 198] width 16 height 43
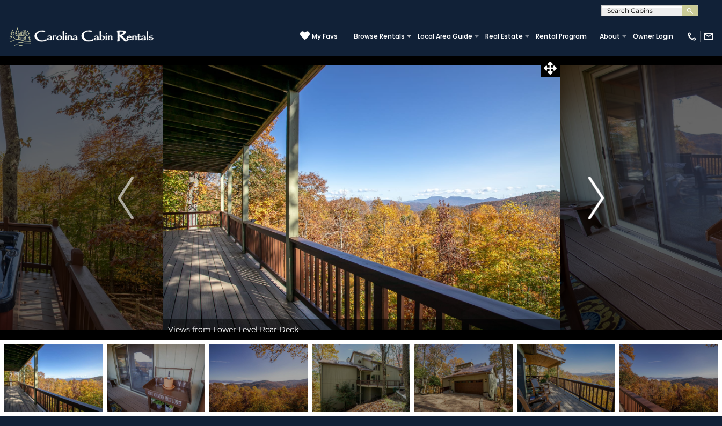
click at [601, 197] on img "Next" at bounding box center [596, 198] width 16 height 43
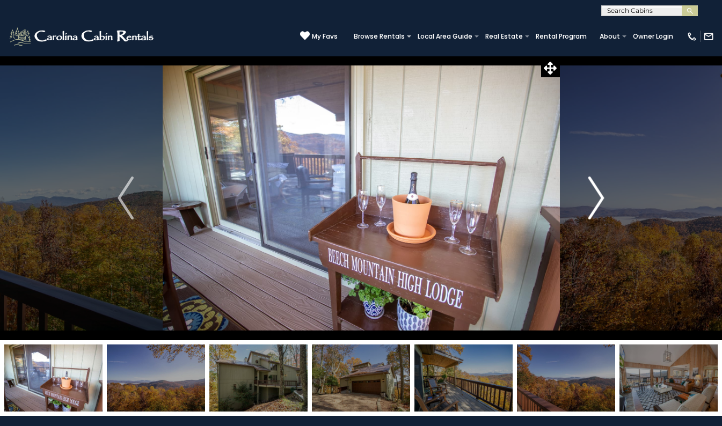
drag, startPoint x: 604, startPoint y: 198, endPoint x: 599, endPoint y: 194, distance: 6.6
click at [604, 198] on img "Next" at bounding box center [596, 198] width 16 height 43
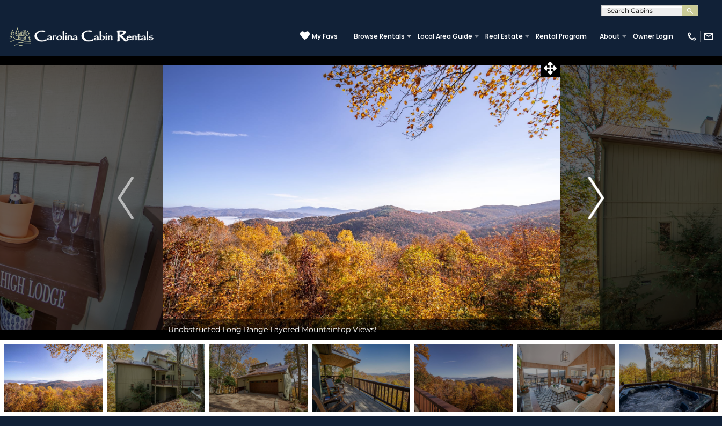
click at [605, 198] on button "Next" at bounding box center [596, 198] width 74 height 285
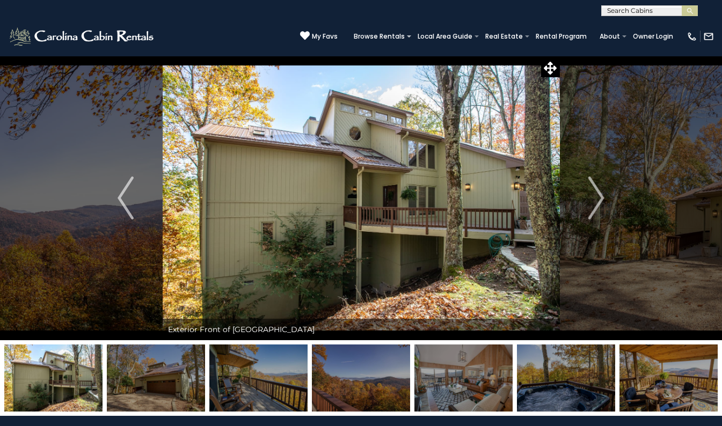
click at [379, 199] on img at bounding box center [361, 198] width 397 height 285
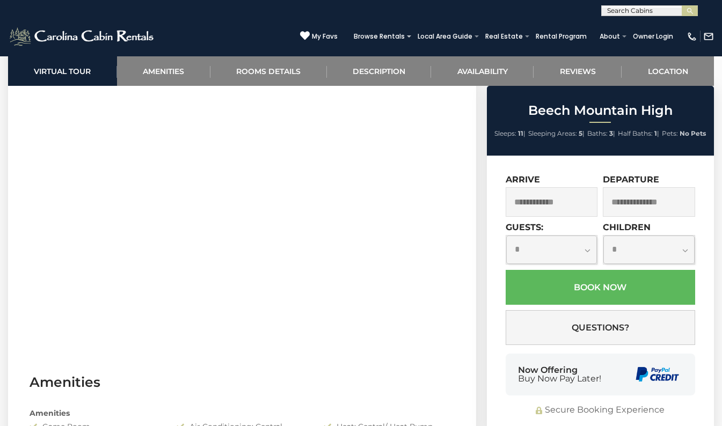
scroll to position [495, 0]
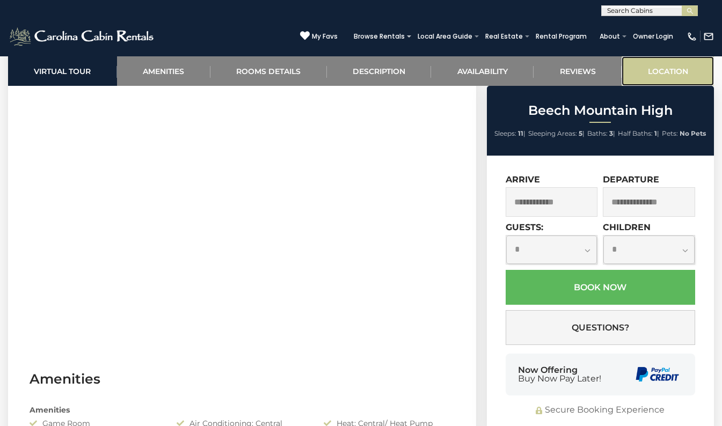
click at [685, 74] on link "Location" at bounding box center [668, 71] width 92 height 30
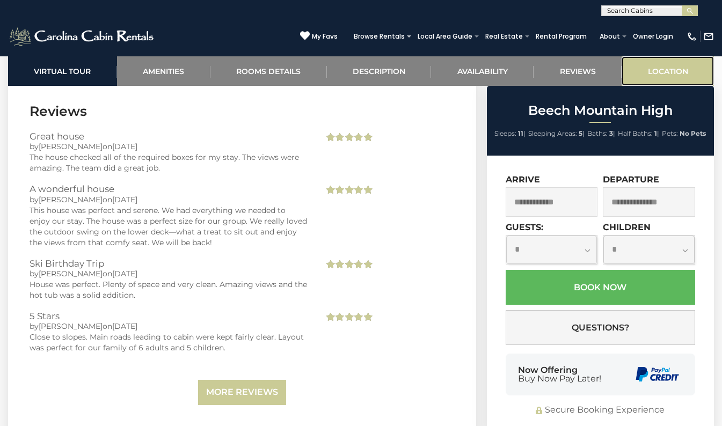
scroll to position [2716, 0]
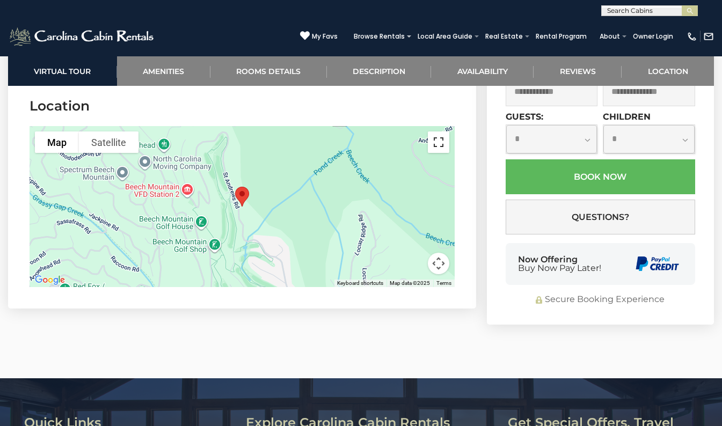
click at [446, 150] on button "Toggle fullscreen view" at bounding box center [438, 142] width 21 height 21
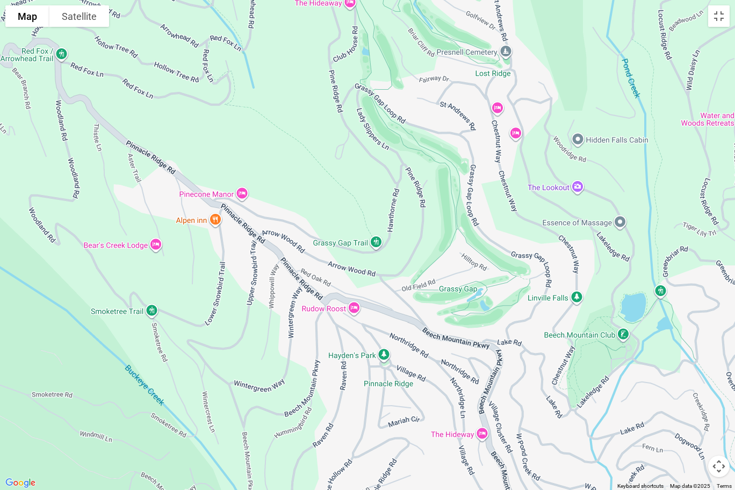
click at [513, 342] on div at bounding box center [367, 245] width 735 height 490
click at [408, 360] on div at bounding box center [367, 245] width 735 height 490
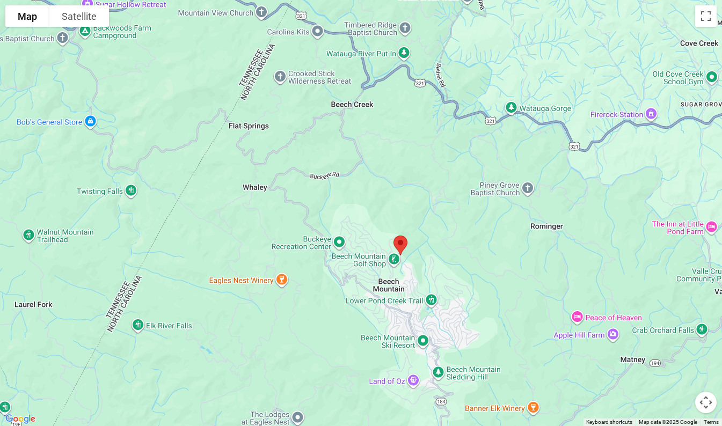
scroll to position [1964, 0]
